Goal: Information Seeking & Learning: Learn about a topic

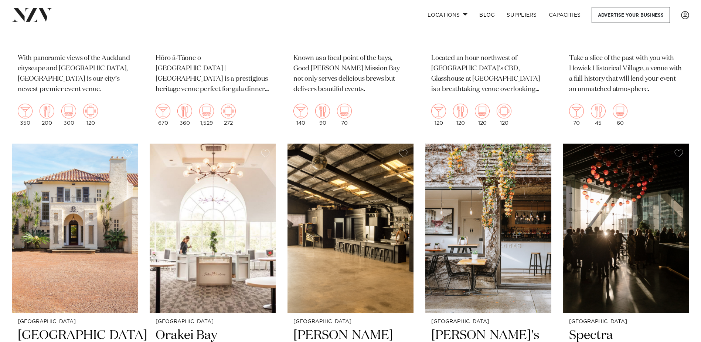
scroll to position [3439, 0]
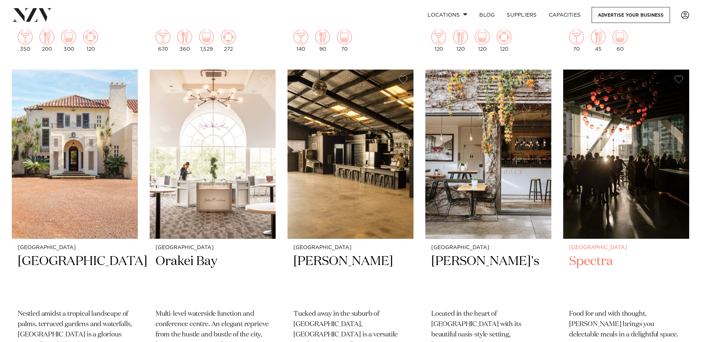
click at [593, 253] on h2 "Spectra" at bounding box center [626, 278] width 114 height 50
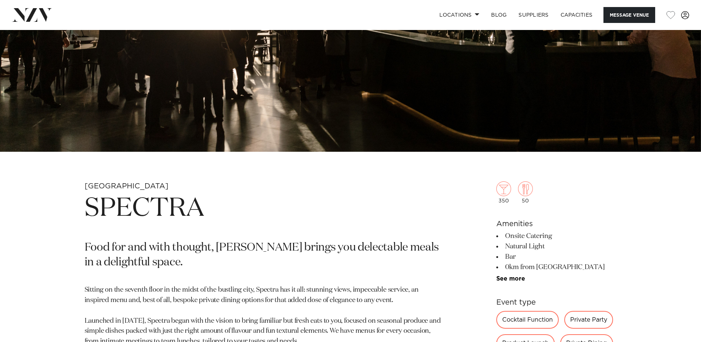
scroll to position [296, 0]
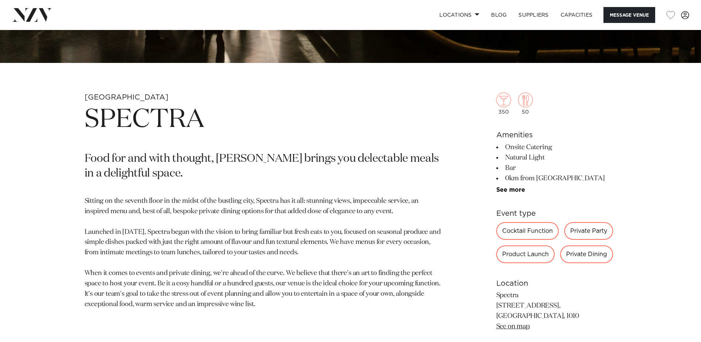
click at [590, 231] on div "Private Party" at bounding box center [589, 231] width 49 height 18
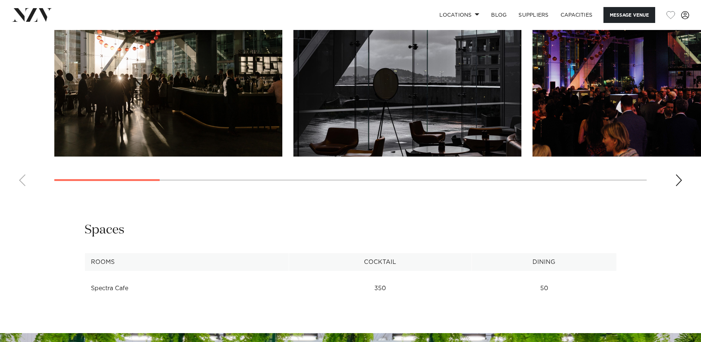
scroll to position [782, 0]
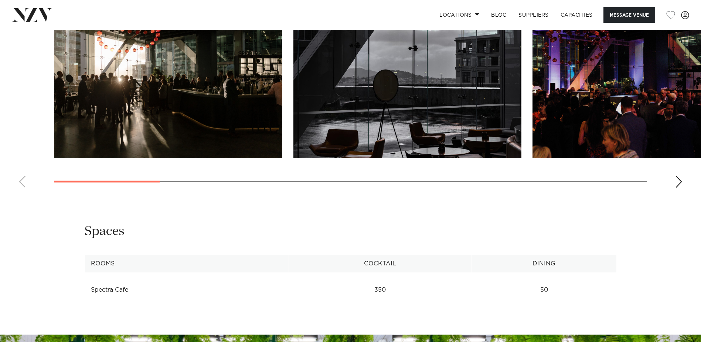
click at [679, 180] on div "Next slide" at bounding box center [679, 182] width 7 height 12
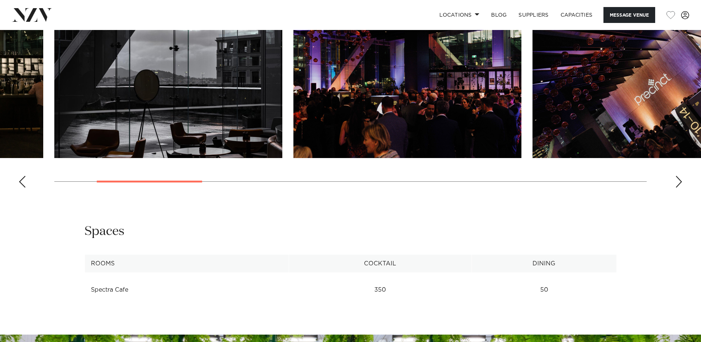
click at [679, 180] on div "Next slide" at bounding box center [679, 182] width 7 height 12
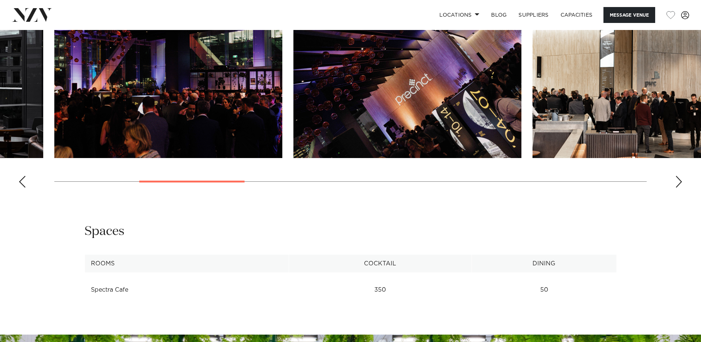
click at [679, 180] on div "Next slide" at bounding box center [679, 182] width 7 height 12
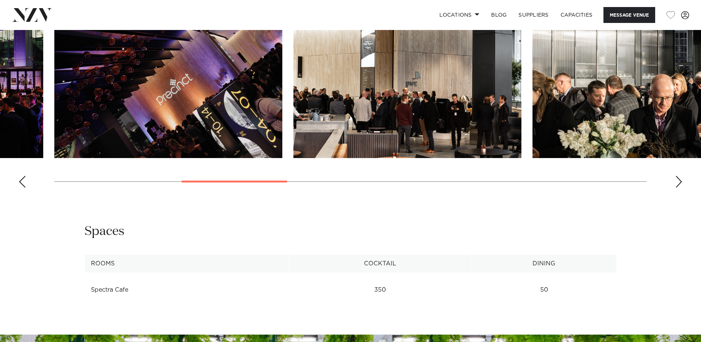
click at [679, 180] on div "Next slide" at bounding box center [679, 182] width 7 height 12
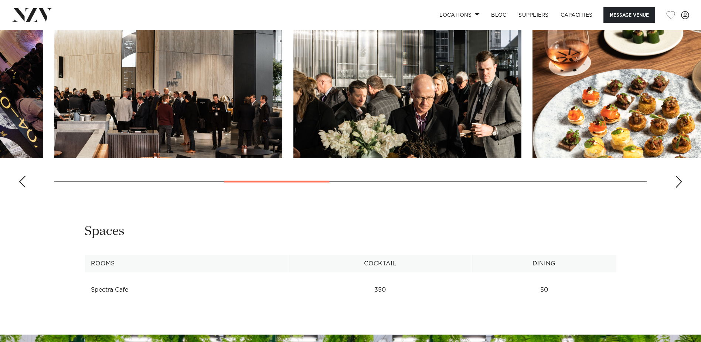
click at [679, 180] on div "Next slide" at bounding box center [679, 182] width 7 height 12
